Goal: Transaction & Acquisition: Book appointment/travel/reservation

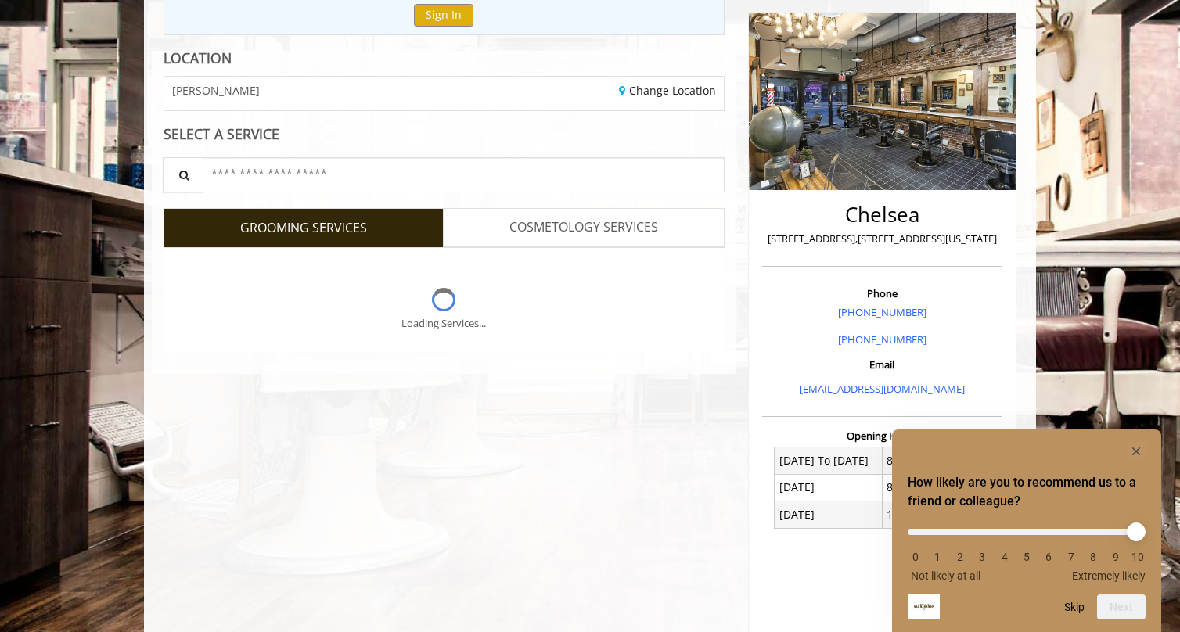
scroll to position [196, 0]
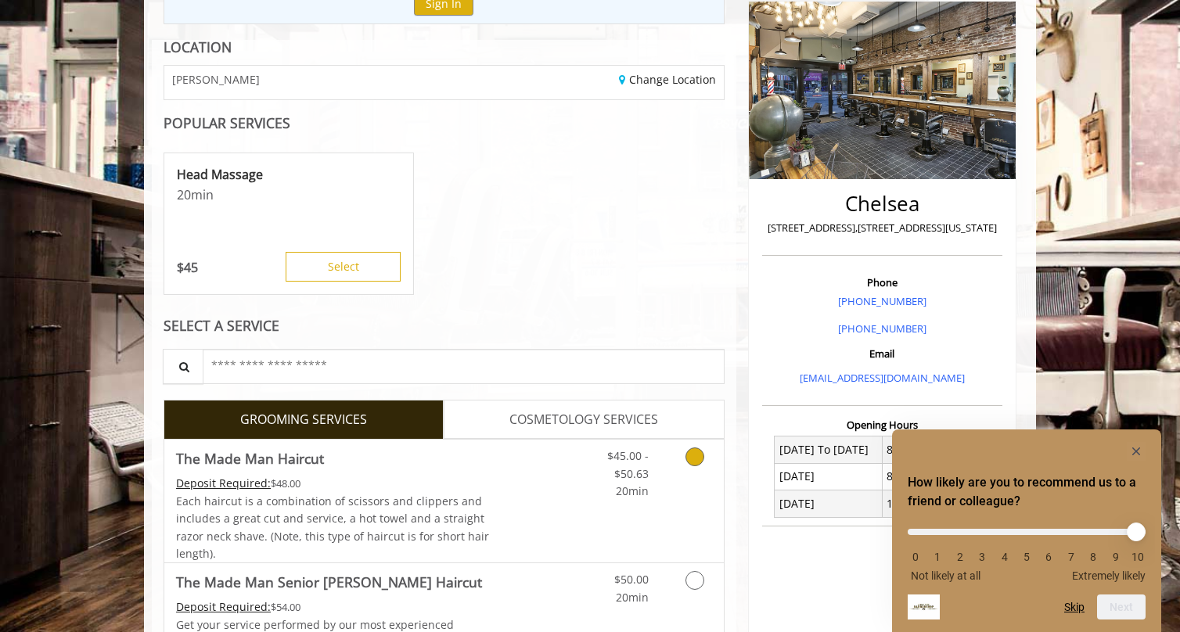
drag, startPoint x: 320, startPoint y: 506, endPoint x: 316, endPoint y: 476, distance: 30.0
click at [316, 476] on link "The Made Man Haircut Deposit Required: $48.00 Each haircut is a combination of …" at bounding box center [333, 501] width 315 height 123
click at [331, 491] on div "Deposit Required: $48.00" at bounding box center [333, 483] width 315 height 17
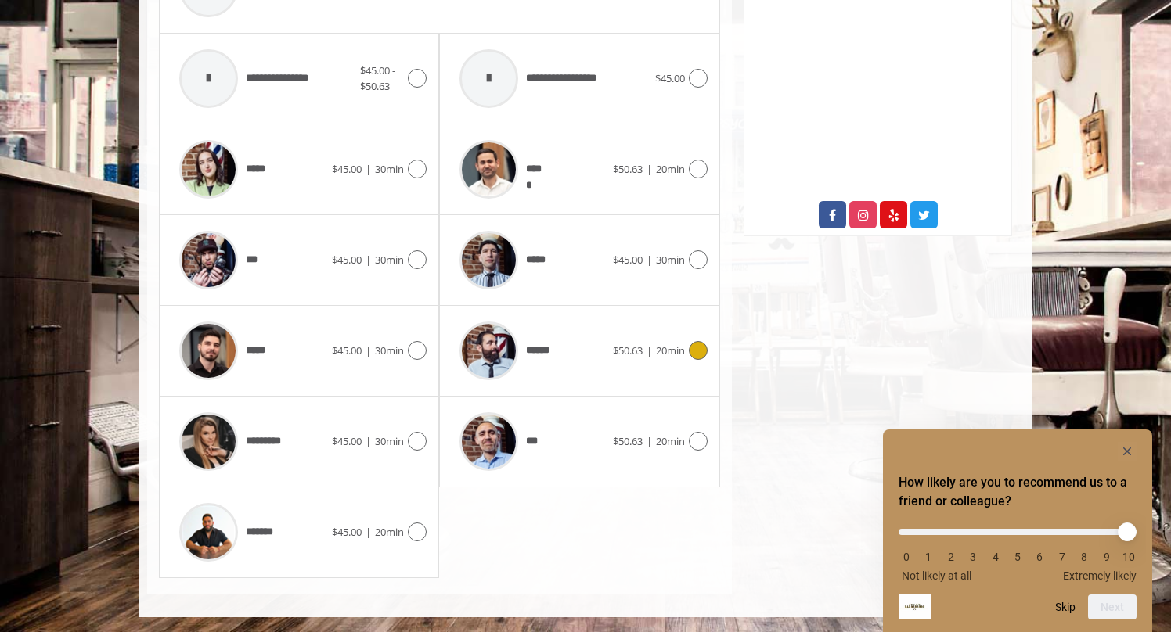
click at [532, 351] on span "******" at bounding box center [541, 351] width 31 height 16
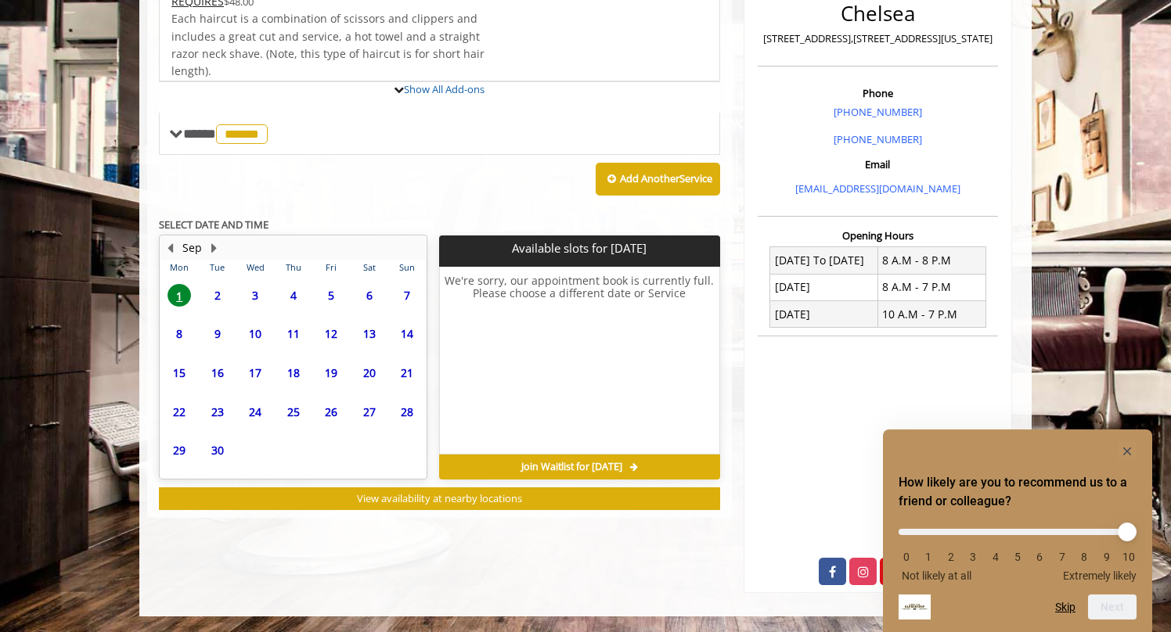
scroll to position [453, 0]
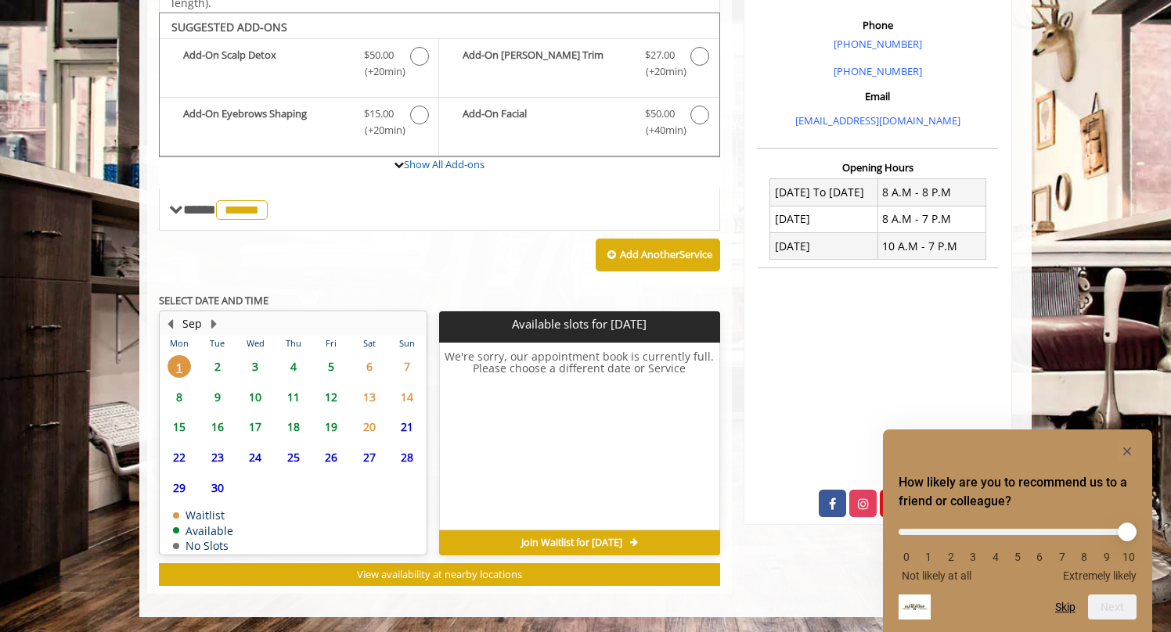
click at [216, 366] on span "2" at bounding box center [217, 366] width 23 height 23
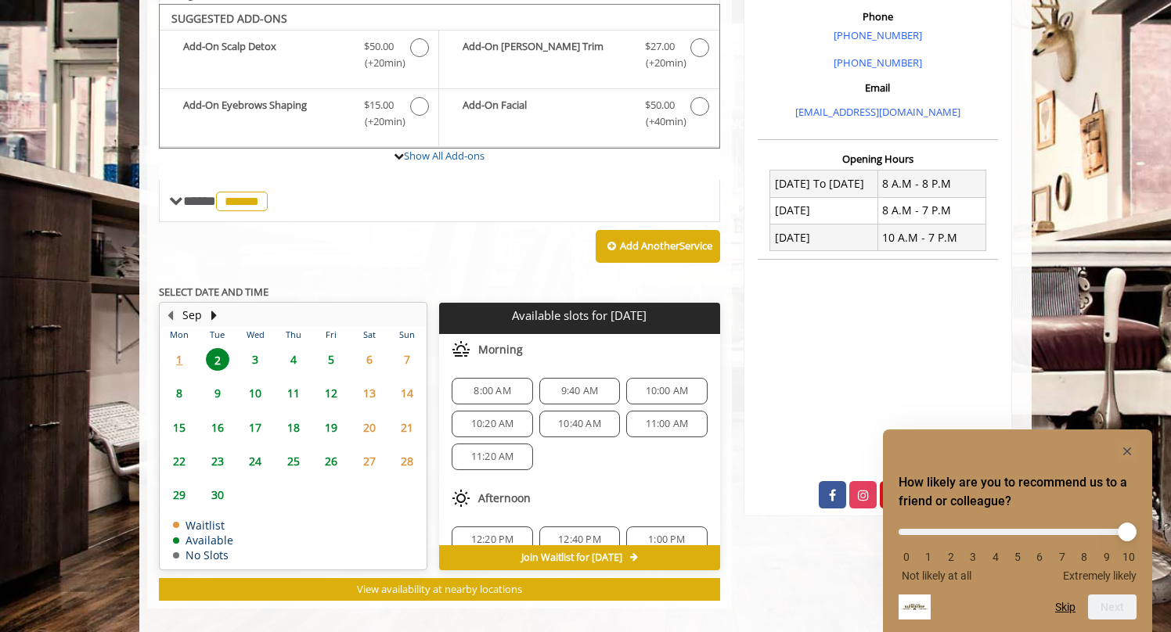
click at [327, 348] on span "5" at bounding box center [330, 359] width 23 height 23
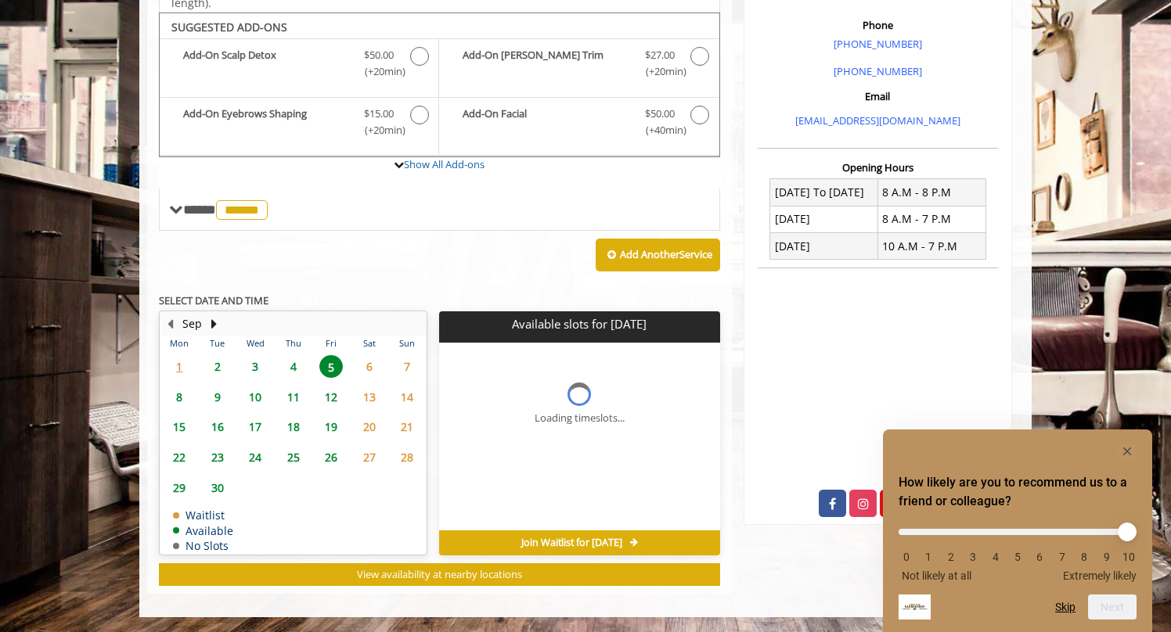
scroll to position [477, 0]
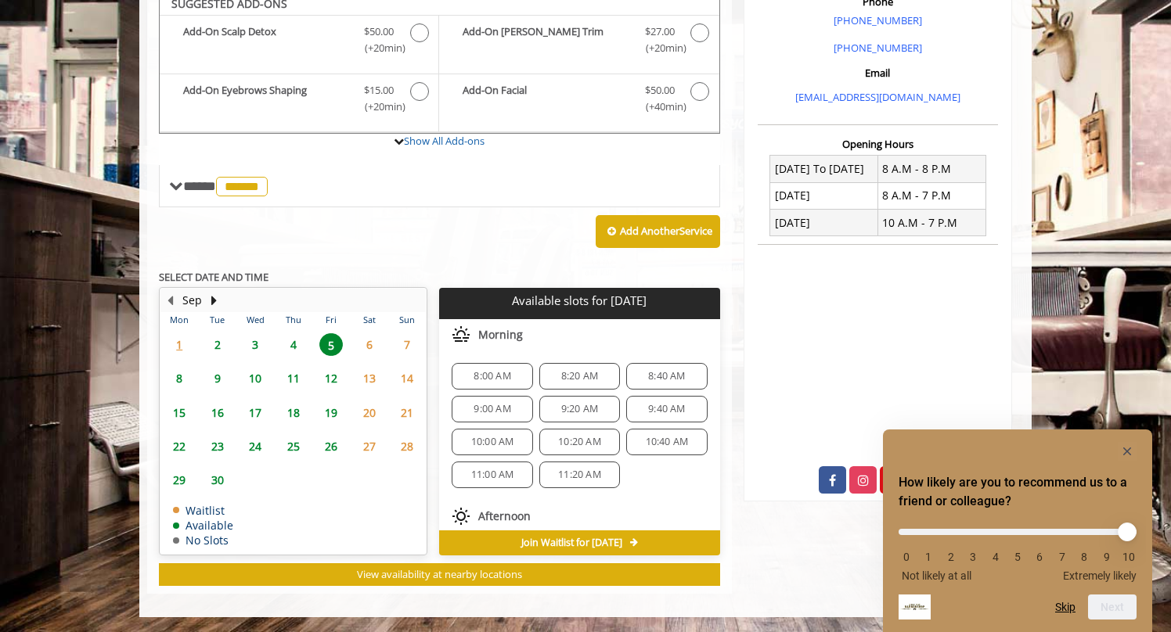
click at [180, 380] on span "8" at bounding box center [178, 378] width 23 height 23
click at [214, 378] on span "9" at bounding box center [217, 378] width 23 height 23
click at [651, 447] on span "3:00 PM" at bounding box center [666, 444] width 37 height 13
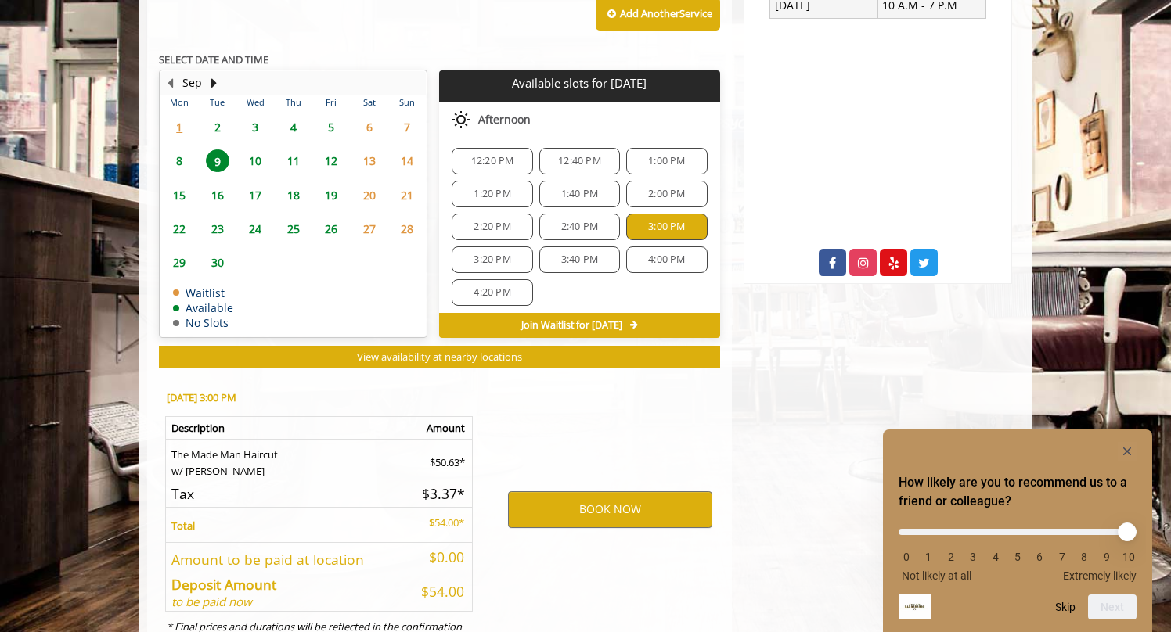
scroll to position [759, 0]
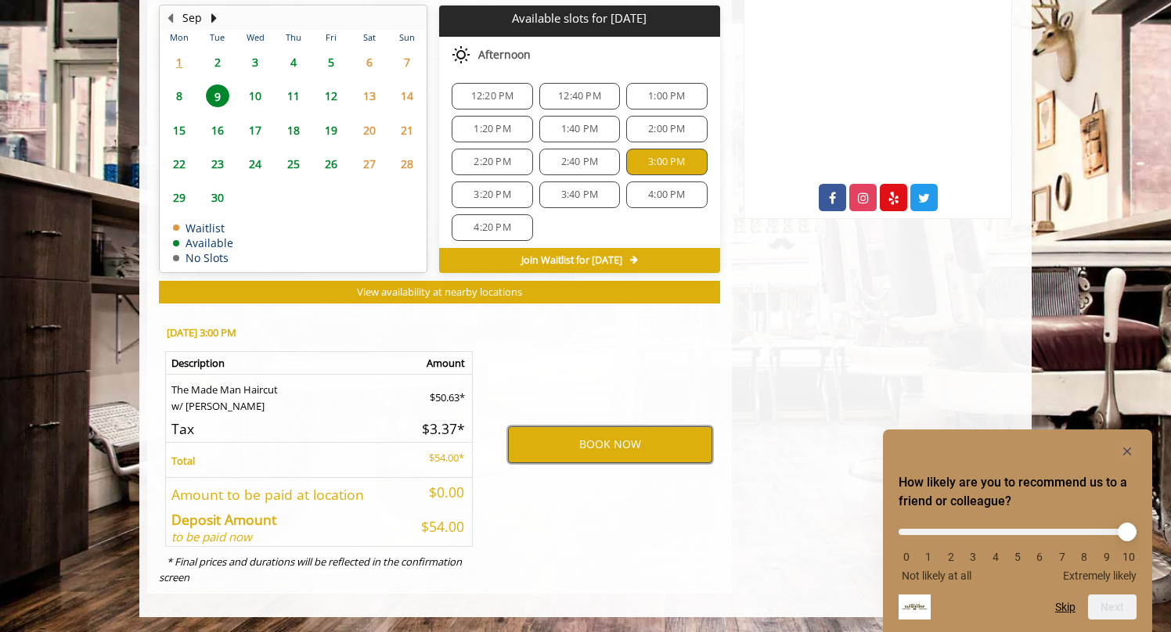
click at [603, 445] on button "BOOK NOW" at bounding box center [610, 445] width 204 height 36
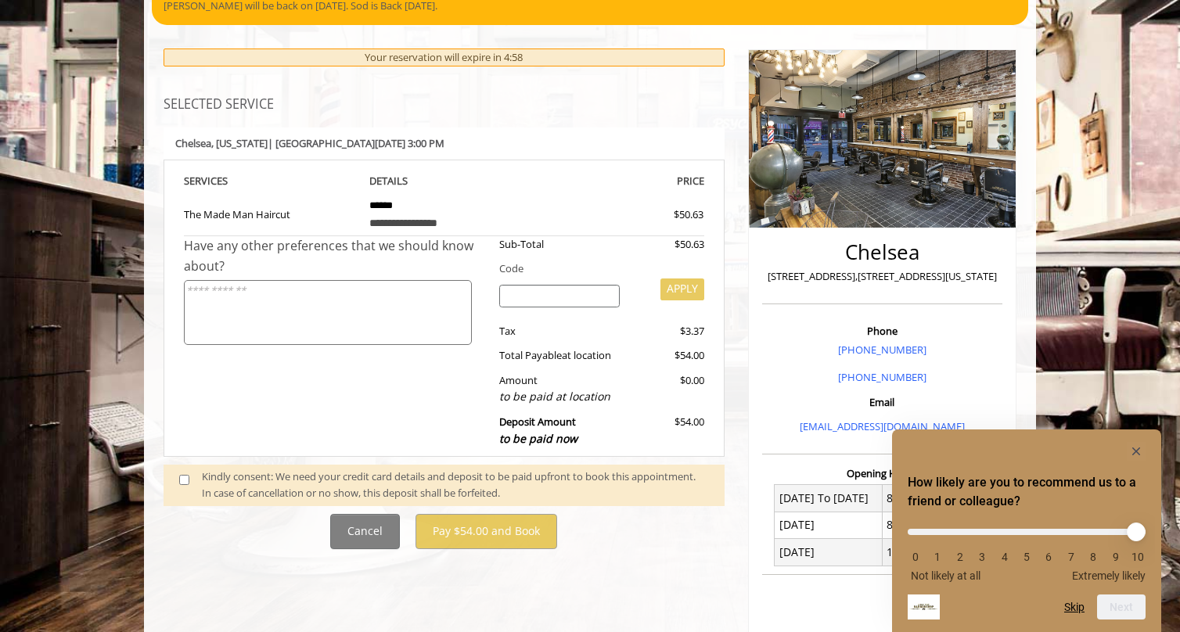
scroll to position [200, 0]
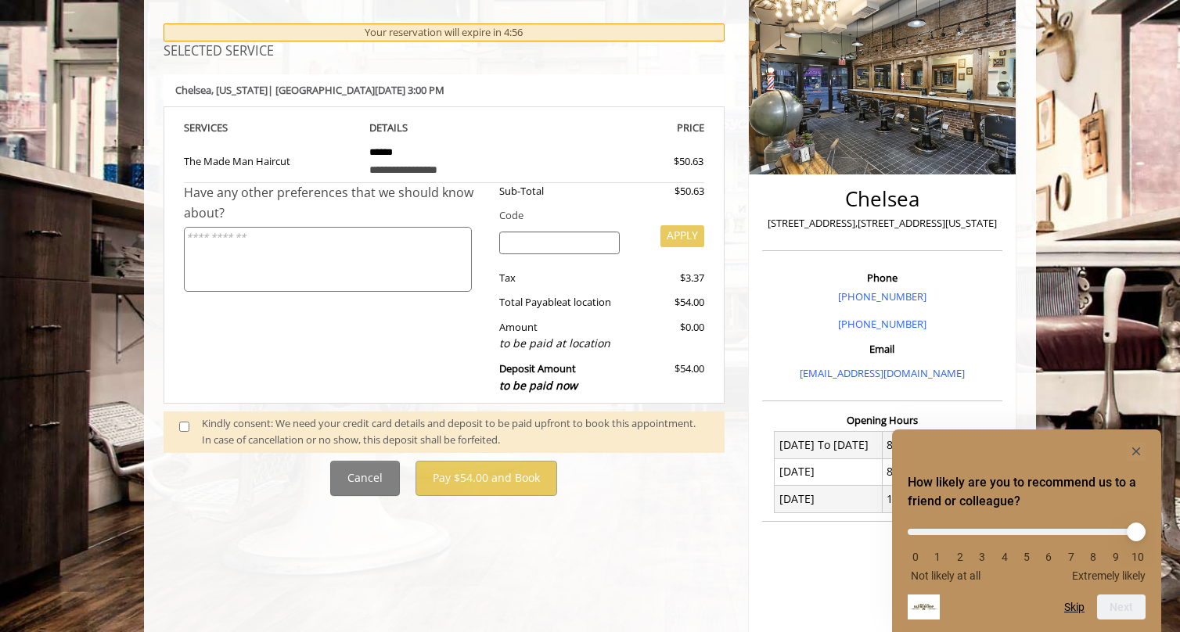
click at [357, 427] on div "Kindly consent: We need your credit card details and deposit to be paid upfront…" at bounding box center [455, 432] width 507 height 33
click at [175, 430] on span at bounding box center [190, 432] width 46 height 33
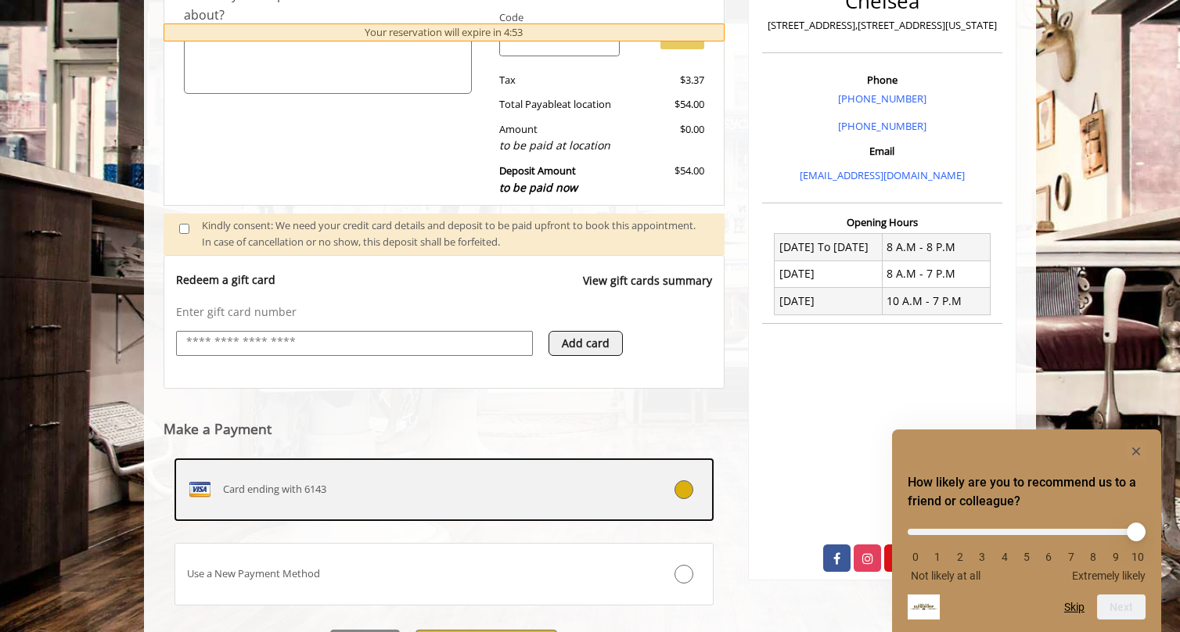
scroll to position [485, 0]
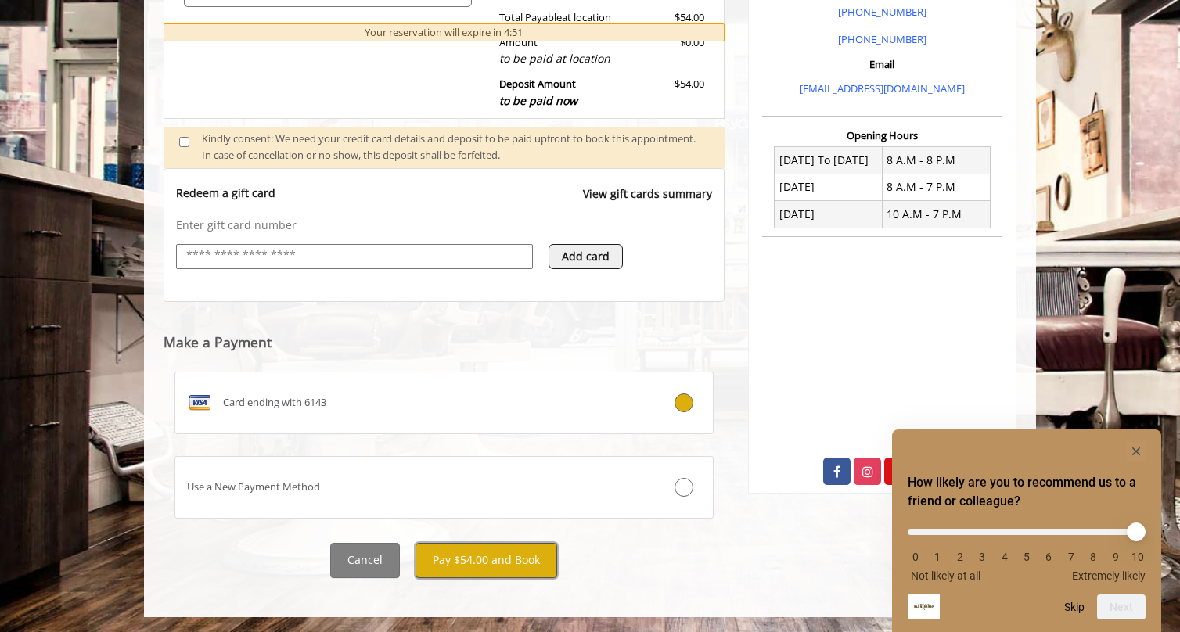
click at [449, 556] on button "Pay $54.00 and Book" at bounding box center [487, 560] width 142 height 35
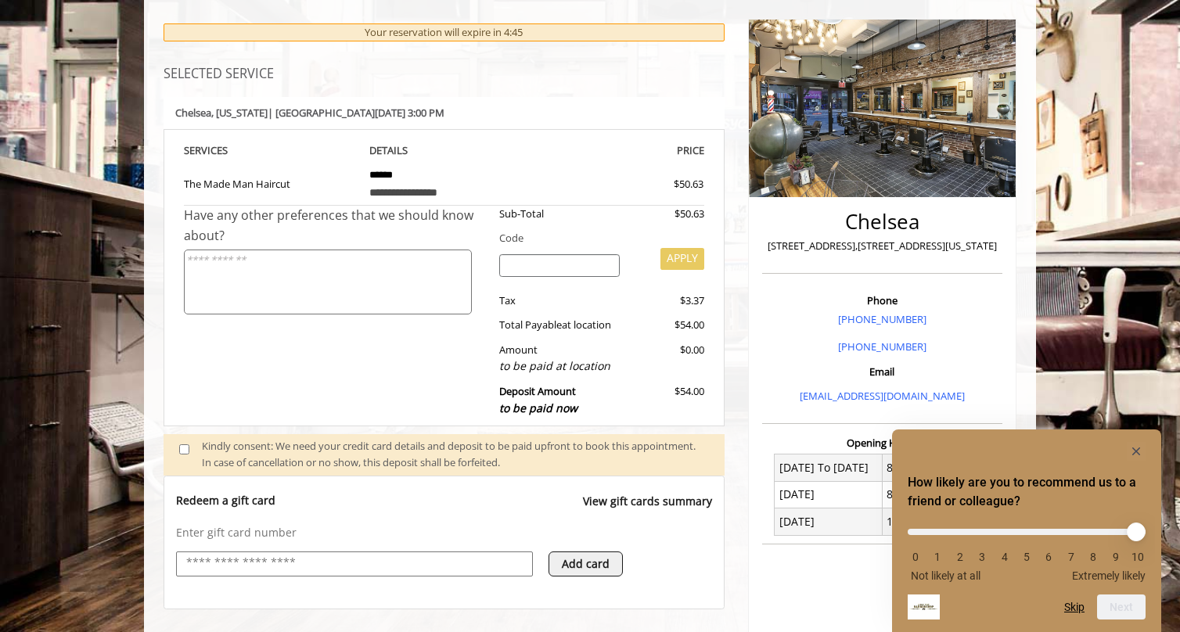
scroll to position [0, 0]
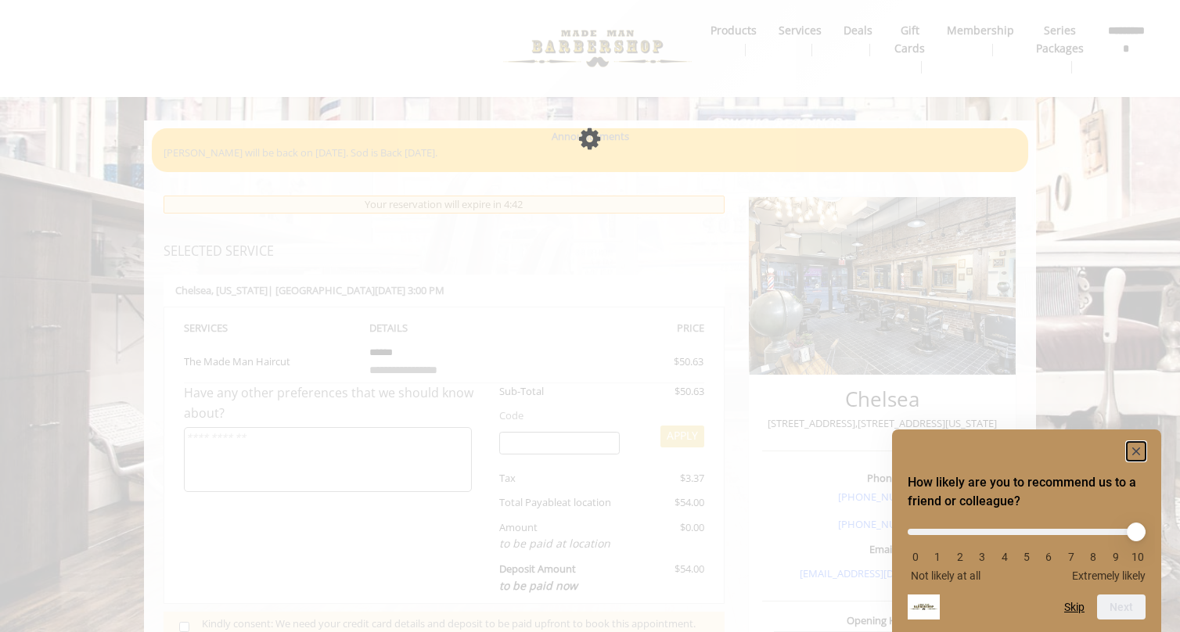
click at [1136, 446] on rect "Hide survey" at bounding box center [1136, 451] width 19 height 19
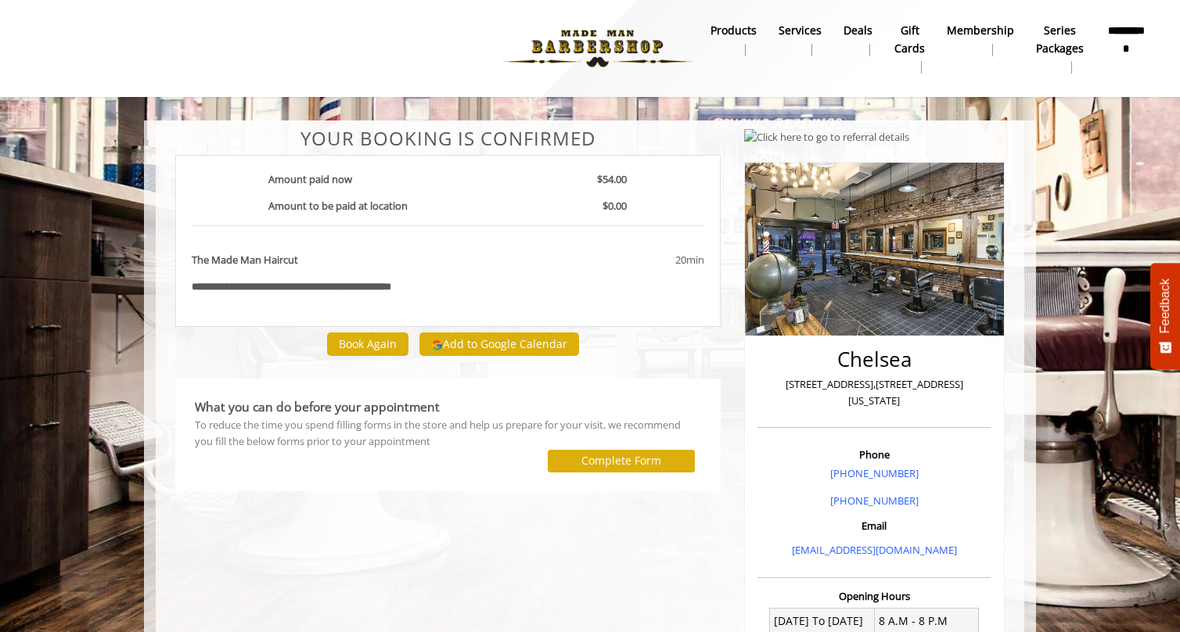
scroll to position [13, 0]
